Goal: Task Accomplishment & Management: Manage account settings

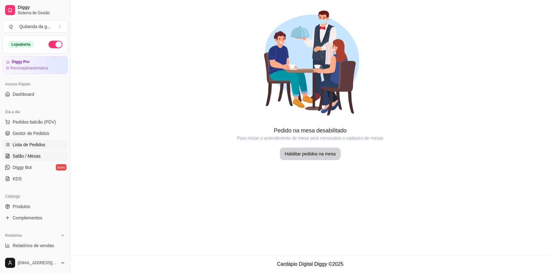
click at [51, 145] on link "Lista de Pedidos" at bounding box center [35, 145] width 65 height 10
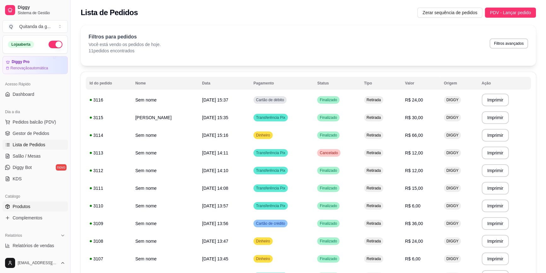
click at [39, 206] on link "Produtos" at bounding box center [35, 206] width 65 height 10
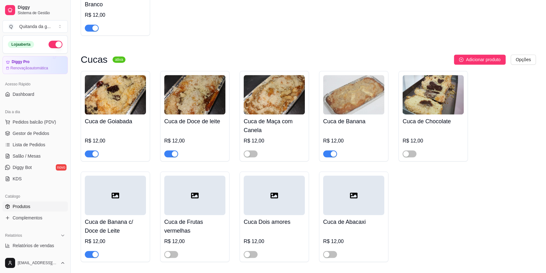
scroll to position [716, 0]
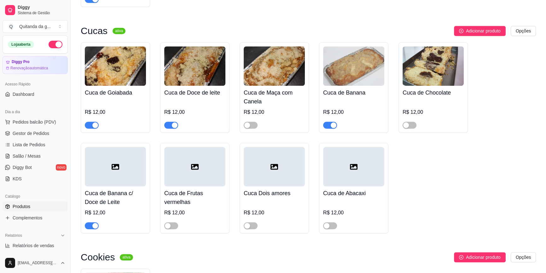
click at [174, 122] on div "button" at bounding box center [175, 125] width 6 height 6
click at [42, 142] on span "Lista de Pedidos" at bounding box center [29, 145] width 33 height 6
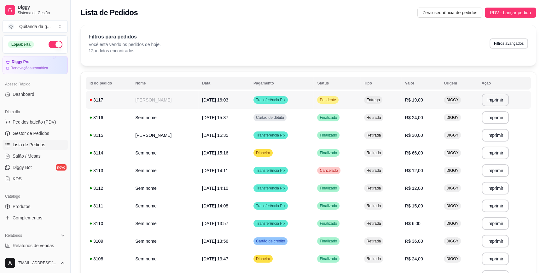
click at [198, 103] on td "[DATE] 16:03" at bounding box center [223, 100] width 51 height 18
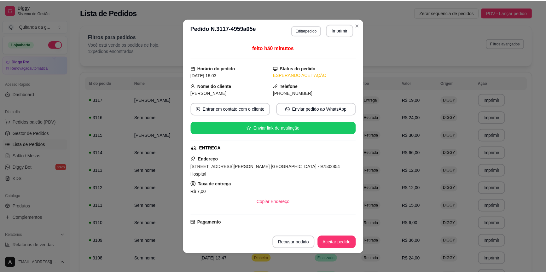
scroll to position [60, 0]
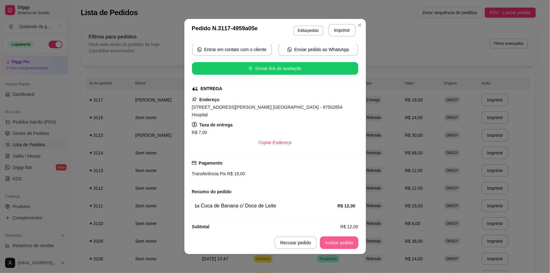
click at [331, 245] on button "Aceitar pedido" at bounding box center [339, 242] width 38 height 13
click at [358, 23] on div "**********" at bounding box center [308, 175] width 475 height 309
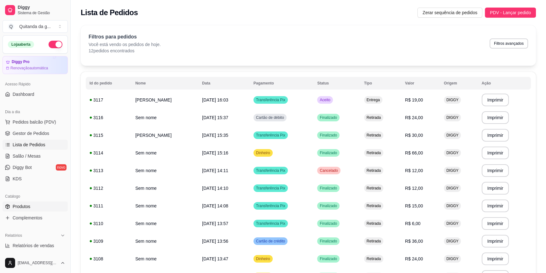
click at [38, 203] on link "Produtos" at bounding box center [35, 206] width 65 height 10
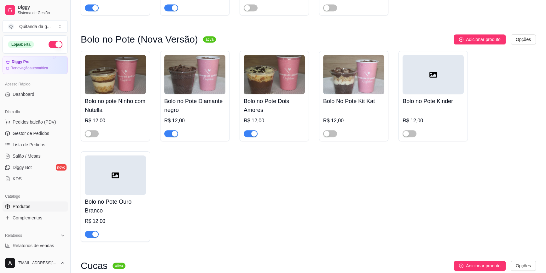
scroll to position [516, 0]
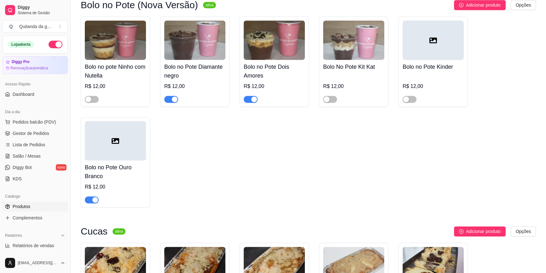
click at [251, 96] on span "button" at bounding box center [251, 99] width 14 height 7
click at [171, 96] on span "button" at bounding box center [171, 99] width 14 height 7
drag, startPoint x: 95, startPoint y: 192, endPoint x: 97, endPoint y: 199, distance: 6.9
click at [97, 199] on div "Bolo no Pote Ouro Branco R$ 12,00" at bounding box center [115, 162] width 69 height 90
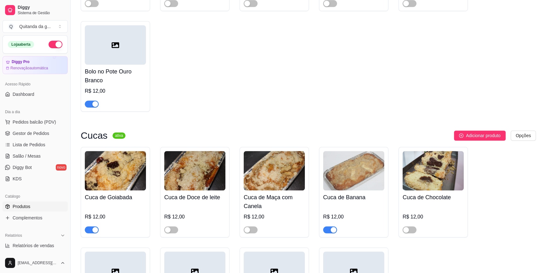
scroll to position [573, 0]
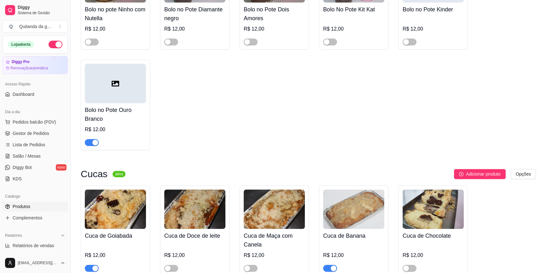
click at [91, 139] on span "button" at bounding box center [92, 142] width 14 height 7
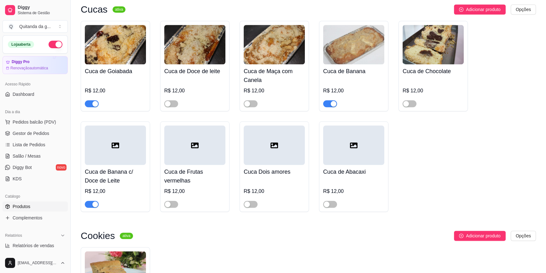
scroll to position [687, 0]
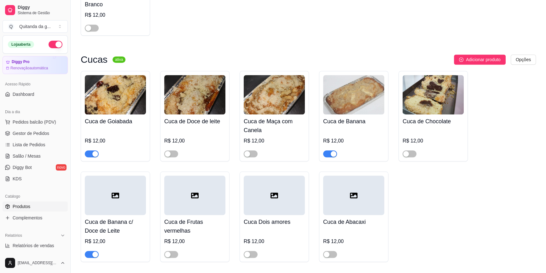
click at [95, 252] on div "Cuca de Banana c/ Doce de Leite R$ 12,00" at bounding box center [115, 216] width 69 height 90
click at [91, 251] on span "button" at bounding box center [92, 254] width 14 height 7
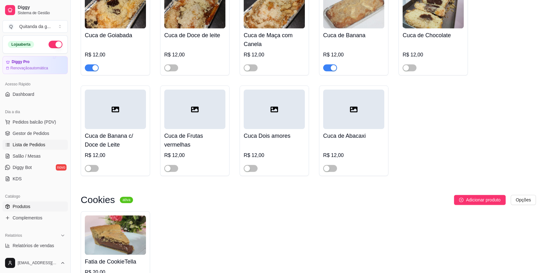
click at [54, 148] on link "Lista de Pedidos" at bounding box center [35, 145] width 65 height 10
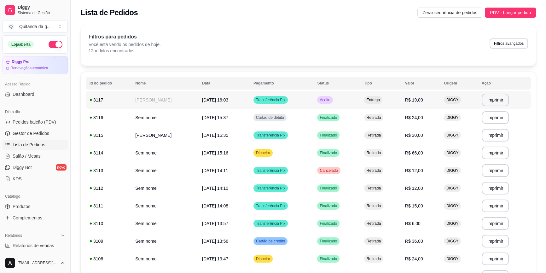
click at [172, 101] on td "[PERSON_NAME]" at bounding box center [164, 100] width 67 height 18
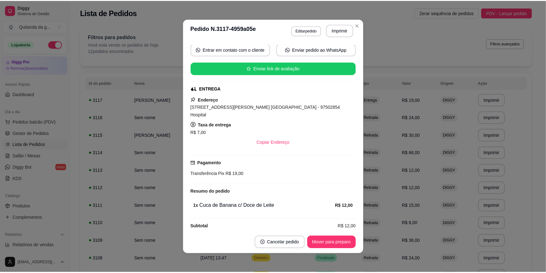
scroll to position [1, 0]
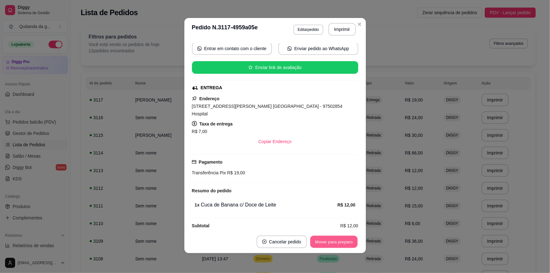
click at [346, 246] on button "Mover para preparo" at bounding box center [333, 242] width 47 height 12
click at [260, 128] on div "R$ 7,00" at bounding box center [275, 132] width 166 height 8
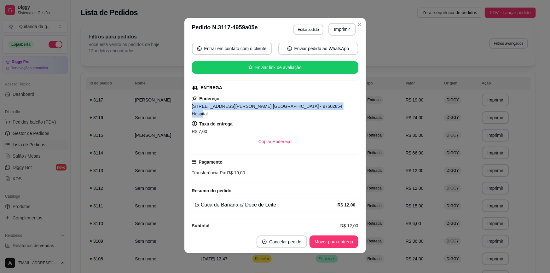
drag, startPoint x: 333, startPoint y: 103, endPoint x: 185, endPoint y: 108, distance: 147.6
click at [185, 108] on div "feito há 3 minutos Horário do pedido [DATE] 16:03 Status do pedido PREPARANDO N…" at bounding box center [275, 136] width 182 height 190
copy span "[STREET_ADDRESS][PERSON_NAME] [GEOGRAPHIC_DATA] - 97502854 Hospital"
click at [329, 243] on button "Mover para entrega" at bounding box center [334, 241] width 49 height 13
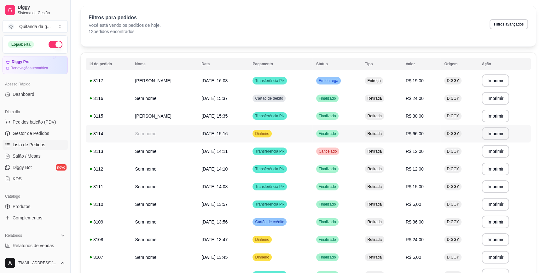
scroll to position [28, 0]
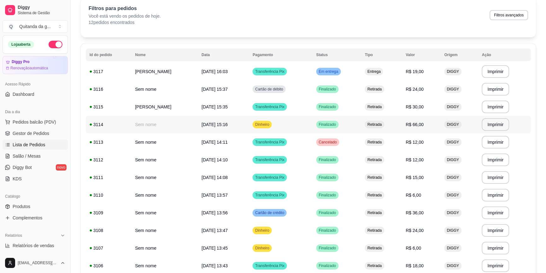
click at [300, 122] on td "Dinheiro" at bounding box center [280, 125] width 63 height 18
click at [360, 143] on td "Cancelado" at bounding box center [336, 142] width 49 height 18
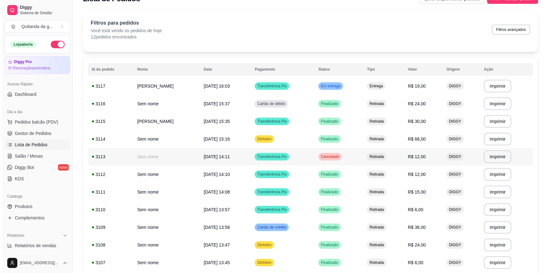
scroll to position [0, 0]
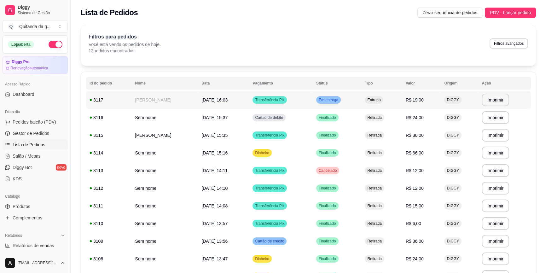
click at [288, 97] on td "Transferência Pix" at bounding box center [280, 100] width 63 height 18
click at [41, 120] on span "Pedidos balcão (PDV)" at bounding box center [35, 122] width 44 height 6
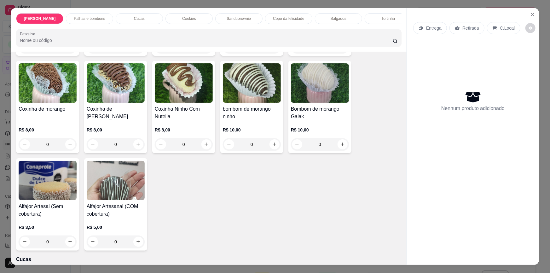
scroll to position [258, 0]
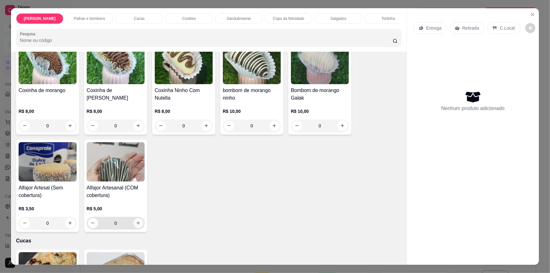
click at [136, 221] on icon "increase-product-quantity" at bounding box center [138, 223] width 5 height 5
type input "1"
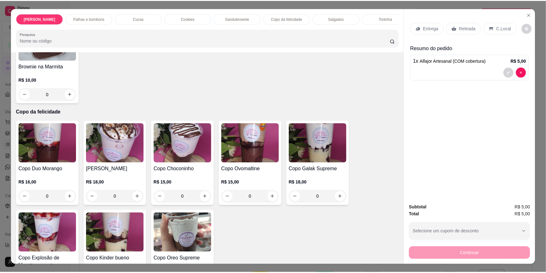
scroll to position [745, 0]
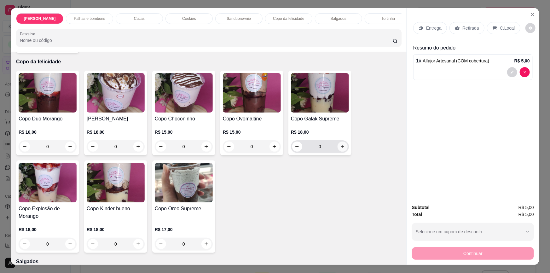
click at [340, 144] on icon "increase-product-quantity" at bounding box center [342, 146] width 5 height 5
type input "1"
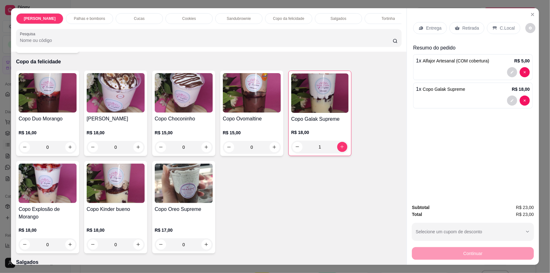
click at [462, 29] on p "Retirada" at bounding box center [470, 28] width 17 height 6
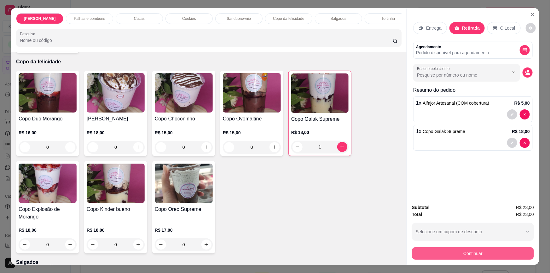
click at [482, 252] on button "Continuar" at bounding box center [473, 253] width 122 height 13
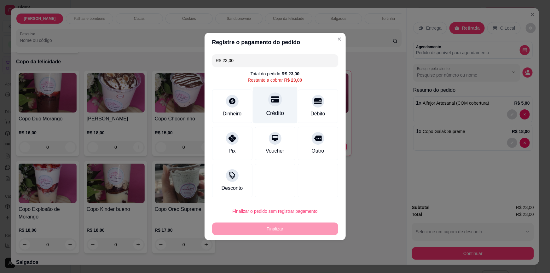
click at [273, 114] on div "Crédito" at bounding box center [275, 113] width 18 height 8
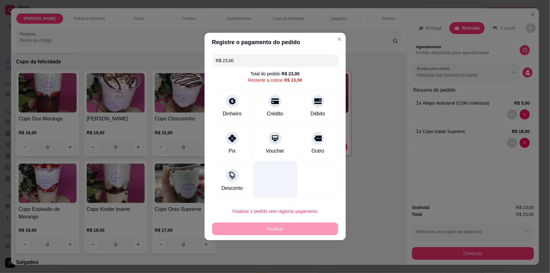
type input "R$ 0,00"
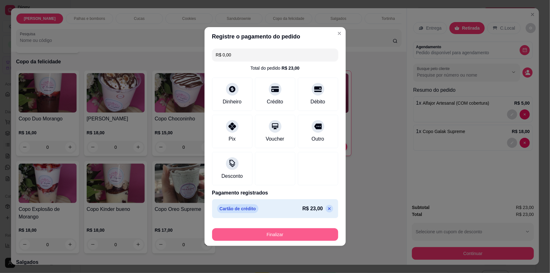
click at [270, 233] on button "Finalizar" at bounding box center [275, 234] width 126 height 13
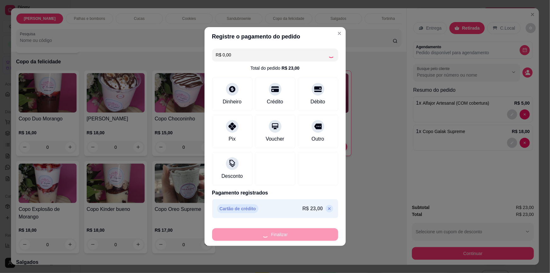
type input "0"
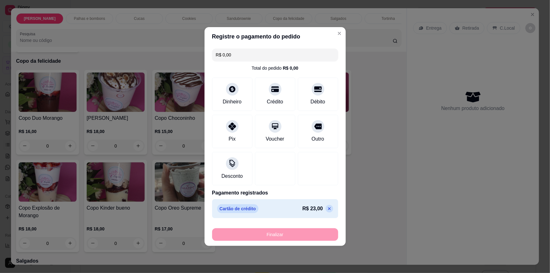
type input "-R$ 23,00"
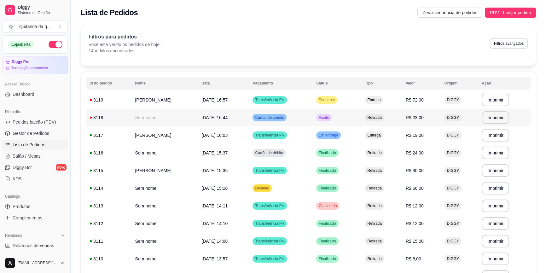
click at [305, 103] on td "Transferência Pix" at bounding box center [280, 100] width 63 height 18
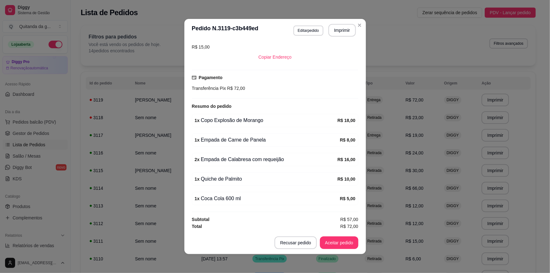
scroll to position [1, 0]
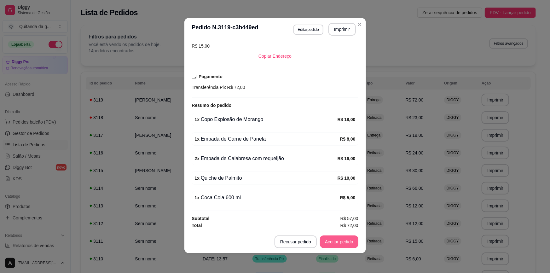
click at [338, 241] on button "Aceitar pedido" at bounding box center [339, 241] width 38 height 13
click at [331, 241] on button "Mover para preparo" at bounding box center [334, 241] width 49 height 13
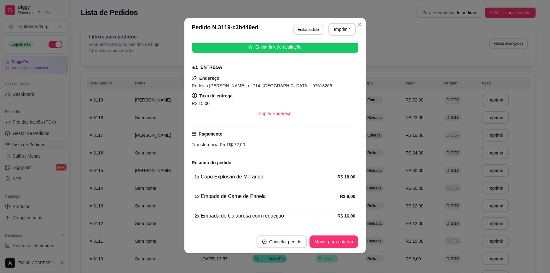
scroll to position [137, 0]
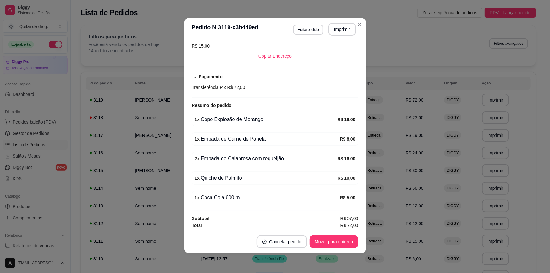
click at [328, 235] on footer "Cancelar pedido Mover para entrega" at bounding box center [275, 241] width 182 height 23
click at [325, 245] on button "Mover para entrega" at bounding box center [334, 241] width 49 height 13
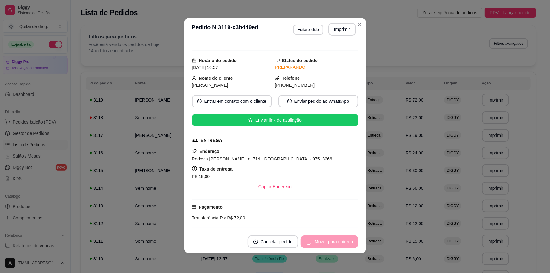
scroll to position [0, 0]
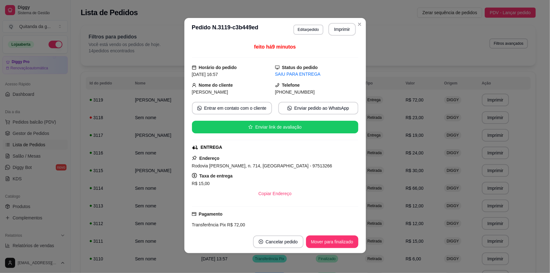
drag, startPoint x: 318, startPoint y: 164, endPoint x: 188, endPoint y: 167, distance: 130.2
click at [189, 167] on div "feito há 9 minutos Horário do pedido [DATE] 16:57 Status do pedido SAIU PARA EN…" at bounding box center [275, 136] width 182 height 190
copy span "Rodovia [PERSON_NAME], n. 714, [GEOGRAPHIC_DATA] - 97513266"
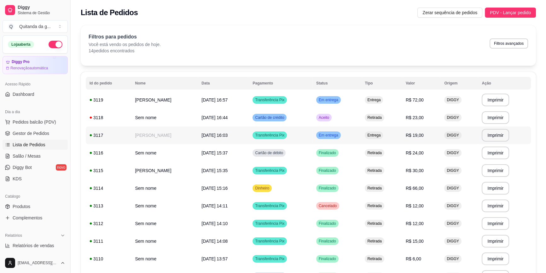
click at [270, 126] on td "Transferência Pix" at bounding box center [280, 135] width 63 height 18
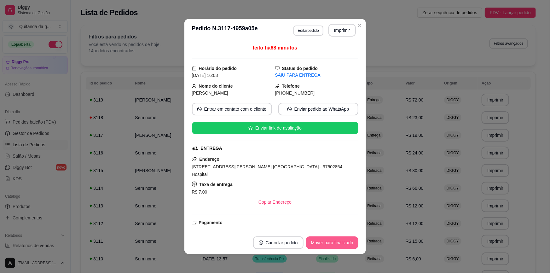
click at [315, 241] on button "Mover para finalizado" at bounding box center [332, 242] width 52 height 13
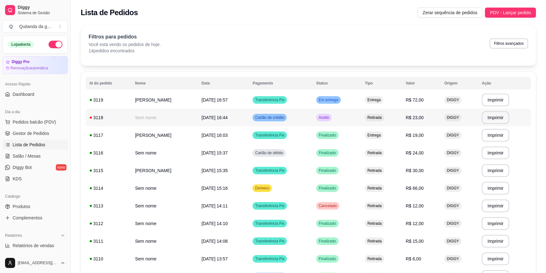
click at [373, 122] on td "Retirada" at bounding box center [381, 118] width 41 height 18
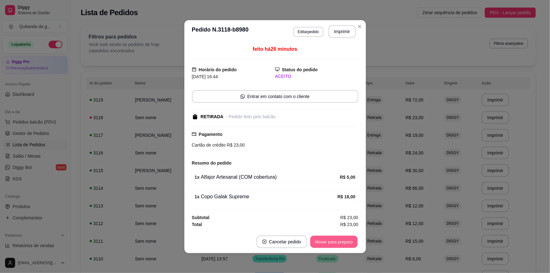
click at [340, 237] on button "Mover para preparo" at bounding box center [333, 241] width 47 height 12
click at [340, 237] on div "Mover para preparo" at bounding box center [334, 241] width 49 height 13
click at [342, 241] on div "Mover para retirada disponível" at bounding box center [319, 241] width 78 height 13
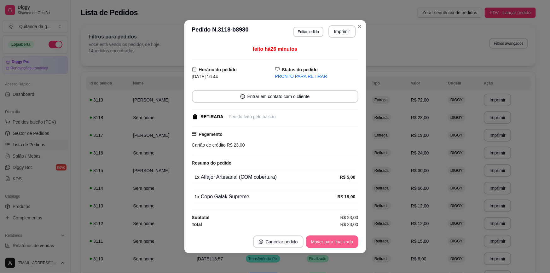
click at [343, 243] on button "Mover para finalizado" at bounding box center [332, 241] width 52 height 13
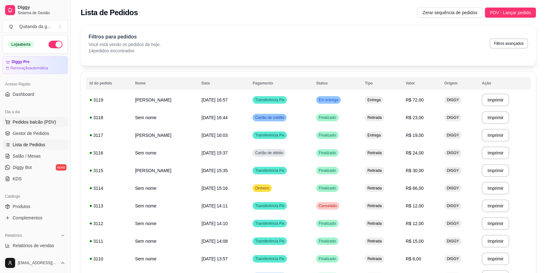
click at [37, 120] on span "Pedidos balcão (PDV)" at bounding box center [35, 122] width 44 height 6
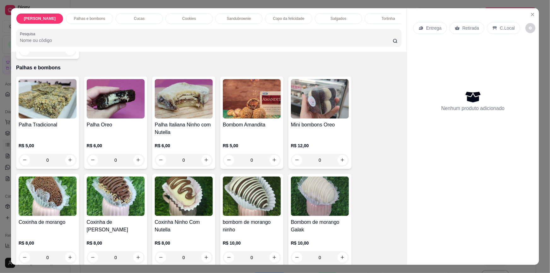
scroll to position [143, 0]
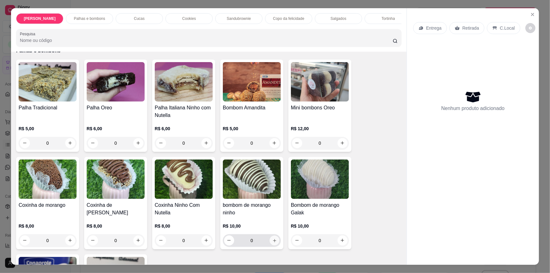
click at [272, 239] on icon "increase-product-quantity" at bounding box center [274, 240] width 5 height 5
type input "2"
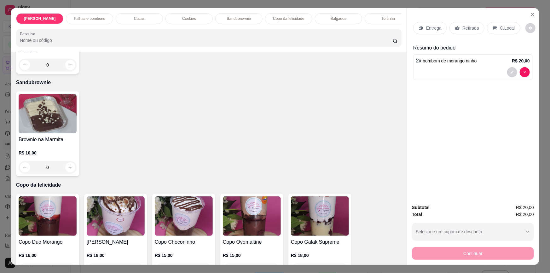
scroll to position [630, 0]
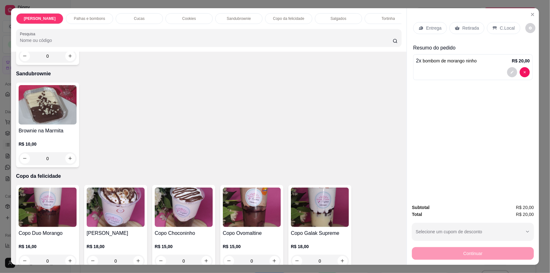
click at [66, 157] on div "0" at bounding box center [48, 158] width 58 height 13
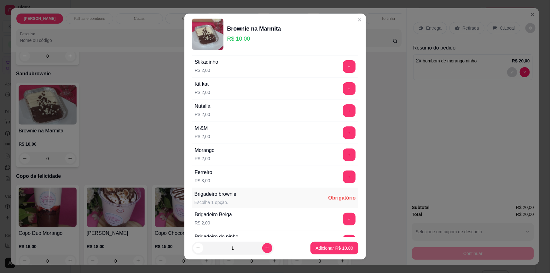
scroll to position [129, 0]
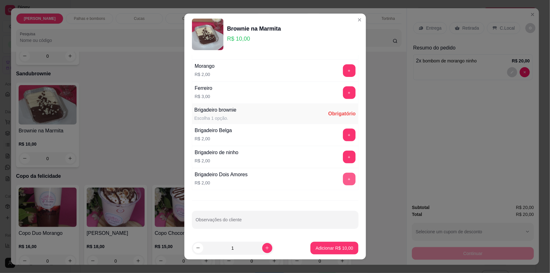
click at [343, 180] on button "+" at bounding box center [349, 179] width 13 height 13
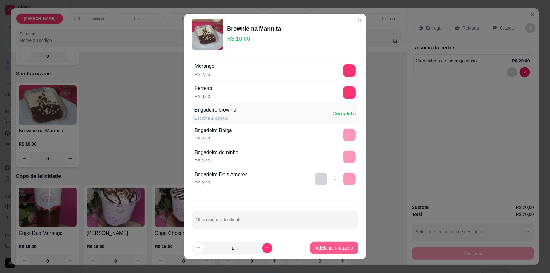
click at [328, 246] on p "Adicionar R$ 12,00" at bounding box center [335, 248] width 38 height 6
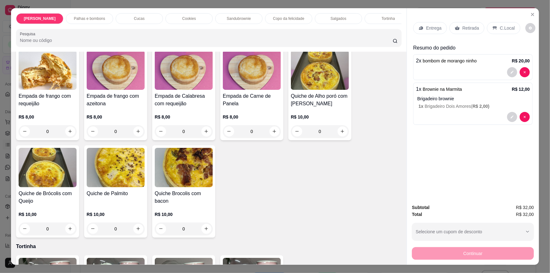
scroll to position [974, 0]
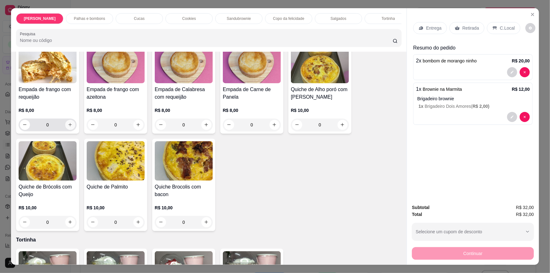
click at [69, 122] on icon "increase-product-quantity" at bounding box center [70, 124] width 5 height 5
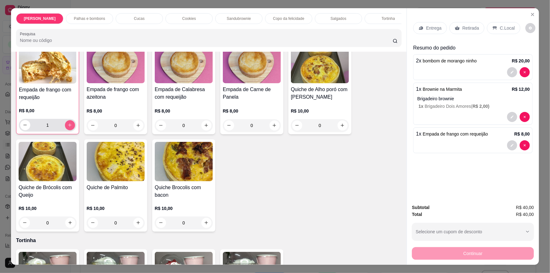
click at [68, 123] on icon "increase-product-quantity" at bounding box center [69, 125] width 5 height 5
type input "2"
click at [140, 122] on button "increase-product-quantity" at bounding box center [138, 125] width 10 height 10
type input "1"
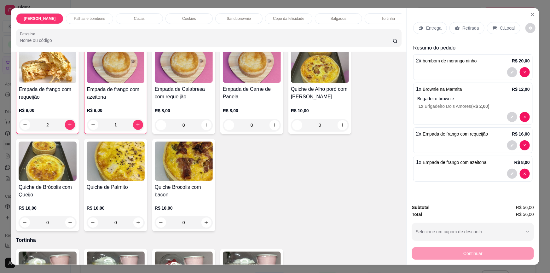
click at [460, 33] on div "Retirada" at bounding box center [467, 28] width 35 height 12
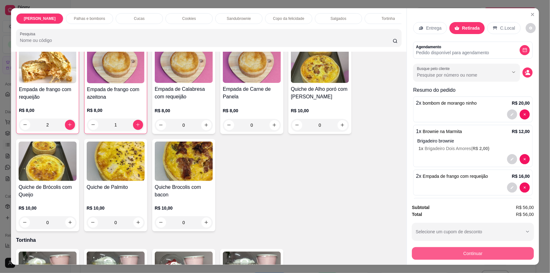
click at [490, 252] on button "Continuar" at bounding box center [473, 253] width 122 height 13
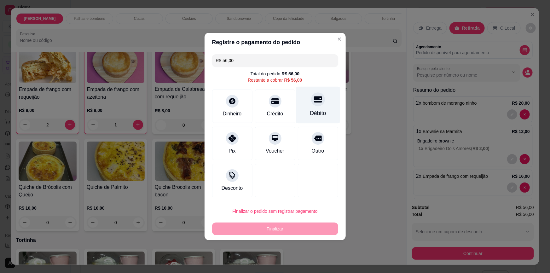
click at [308, 119] on div "Débito" at bounding box center [318, 105] width 44 height 37
type input "R$ 0,00"
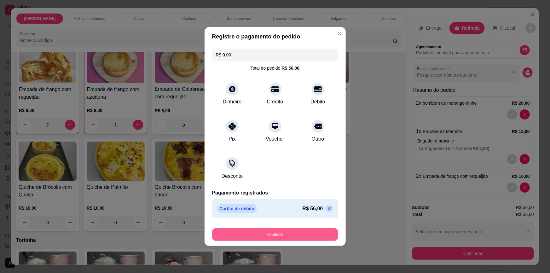
click at [255, 232] on button "Finalizar" at bounding box center [275, 234] width 126 height 13
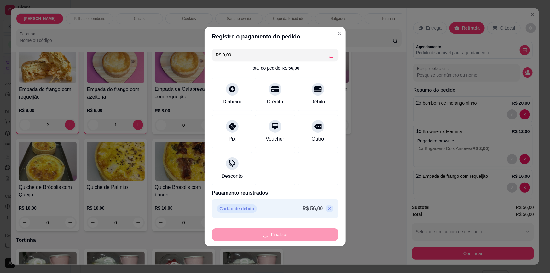
type input "0"
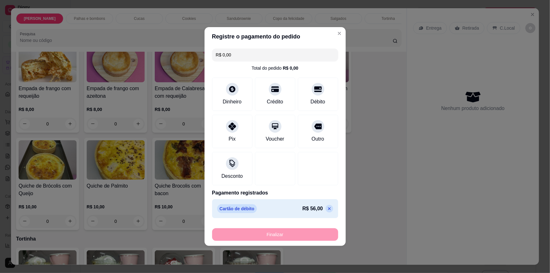
type input "-R$ 56,00"
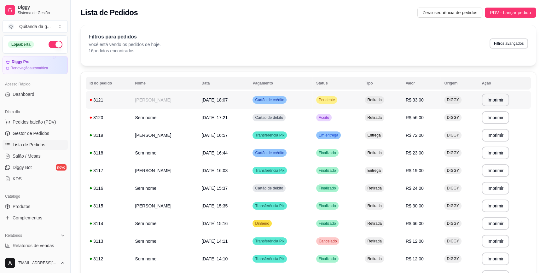
click at [210, 100] on span "[DATE] 18:07" at bounding box center [214, 99] width 26 height 5
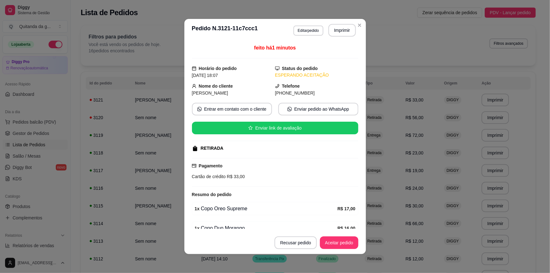
scroll to position [30, 0]
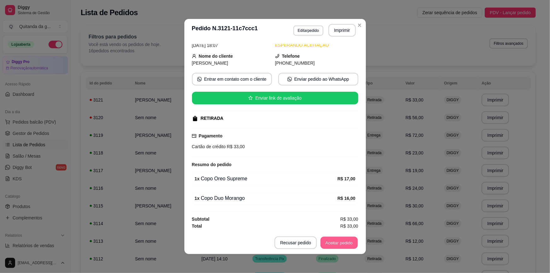
click at [339, 240] on button "Aceitar pedido" at bounding box center [339, 243] width 37 height 12
click at [336, 242] on button "Mover para preparo" at bounding box center [333, 243] width 47 height 12
click at [335, 242] on button "Mover para retirada disponível" at bounding box center [323, 243] width 67 height 12
click at [336, 242] on button "Mover para finalizado" at bounding box center [332, 242] width 52 height 13
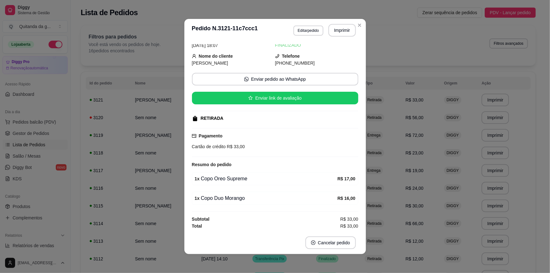
scroll to position [1, 0]
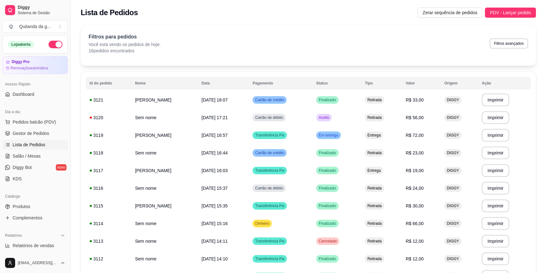
click at [90, 118] on icon at bounding box center [91, 118] width 2 height 2
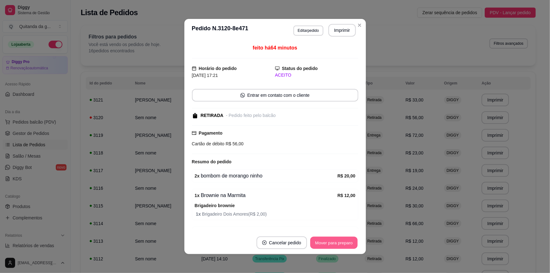
click at [334, 244] on button "Mover para preparo" at bounding box center [333, 243] width 47 height 12
click at [334, 243] on div "Mover para preparo" at bounding box center [334, 242] width 49 height 13
click at [334, 243] on button "Mover para retirada disponível" at bounding box center [323, 243] width 67 height 12
click at [334, 243] on div "Mover para retirada disponível" at bounding box center [323, 242] width 70 height 13
click at [334, 243] on button "Mover para finalizado" at bounding box center [332, 242] width 52 height 13
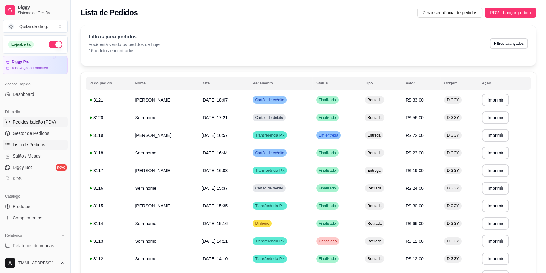
click at [43, 125] on button "Pedidos balcão (PDV)" at bounding box center [35, 122] width 65 height 10
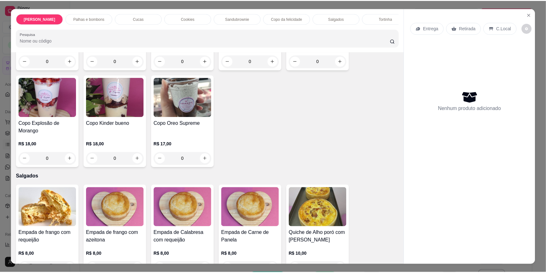
scroll to position [860, 0]
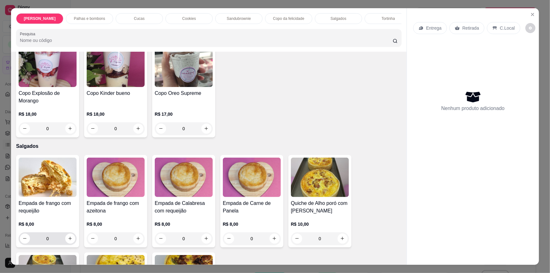
click at [72, 239] on div "0" at bounding box center [47, 238] width 55 height 13
click at [69, 236] on icon "increase-product-quantity" at bounding box center [70, 238] width 5 height 5
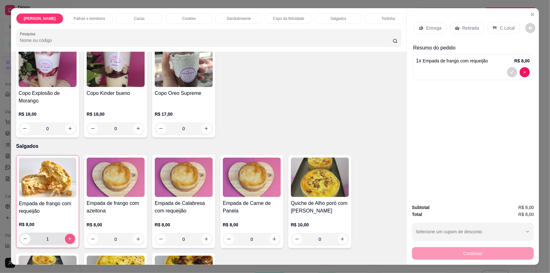
click at [69, 236] on icon "increase-product-quantity" at bounding box center [69, 238] width 5 height 5
type input "2"
click at [467, 27] on p "Retirada" at bounding box center [470, 28] width 17 height 6
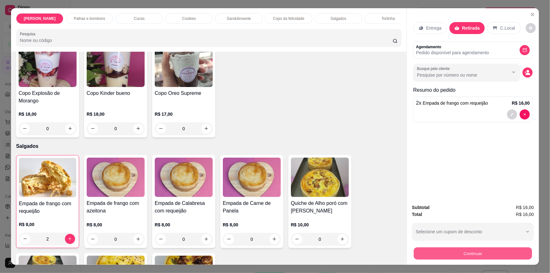
click at [455, 252] on button "Continuar" at bounding box center [473, 253] width 118 height 12
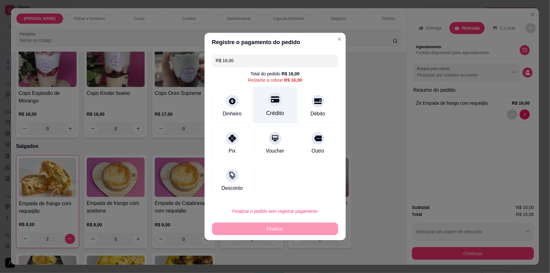
click at [269, 107] on div "Crédito" at bounding box center [275, 105] width 44 height 37
type input "R$ 0,00"
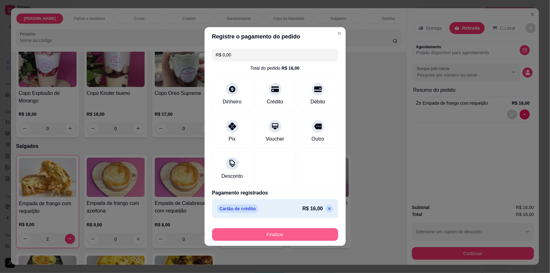
click at [291, 236] on button "Finalizar" at bounding box center [275, 234] width 126 height 13
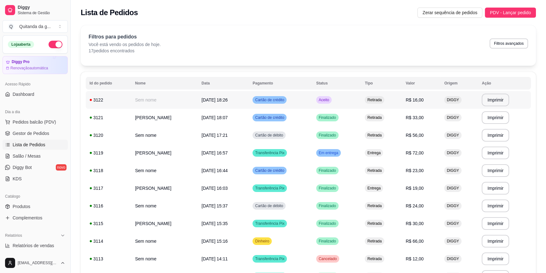
click at [293, 101] on td "Cartão de crédito" at bounding box center [280, 100] width 63 height 18
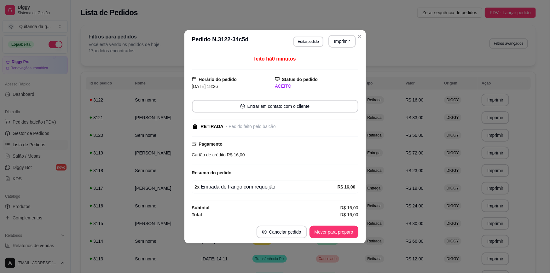
click at [341, 230] on button "Mover para preparo" at bounding box center [334, 232] width 49 height 13
click at [341, 230] on div "Mover para preparo" at bounding box center [330, 232] width 58 height 13
click at [341, 230] on button "Mover para retirada disponível" at bounding box center [323, 232] width 67 height 12
click at [341, 230] on div "Mover para retirada disponível" at bounding box center [319, 232] width 78 height 13
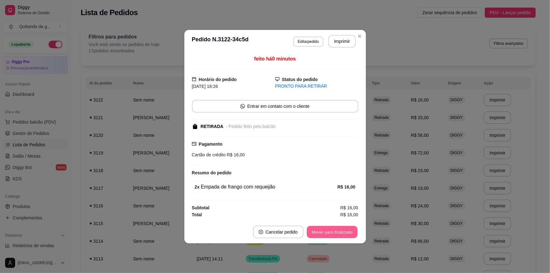
click at [341, 230] on button "Mover para finalizado" at bounding box center [332, 232] width 51 height 12
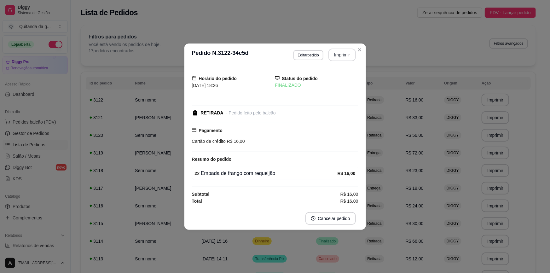
click at [395, 46] on div "Filtros para pedidos Você está vendo os pedidos de hoje. 17 pedidos encontrados…" at bounding box center [308, 43] width 439 height 21
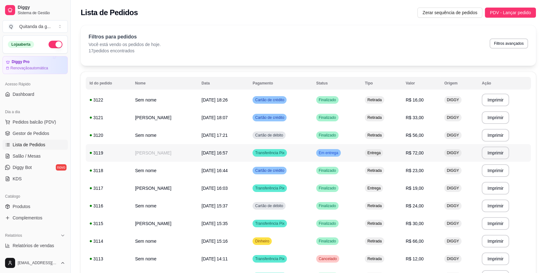
click at [382, 154] on span "Entrega" at bounding box center [374, 152] width 16 height 5
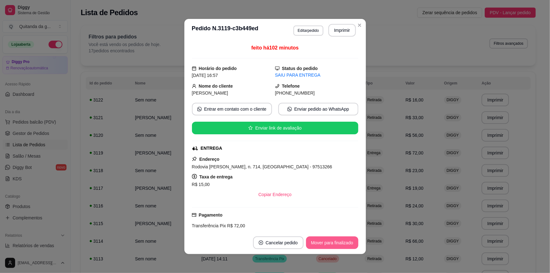
click at [331, 243] on button "Mover para finalizado" at bounding box center [332, 242] width 52 height 13
